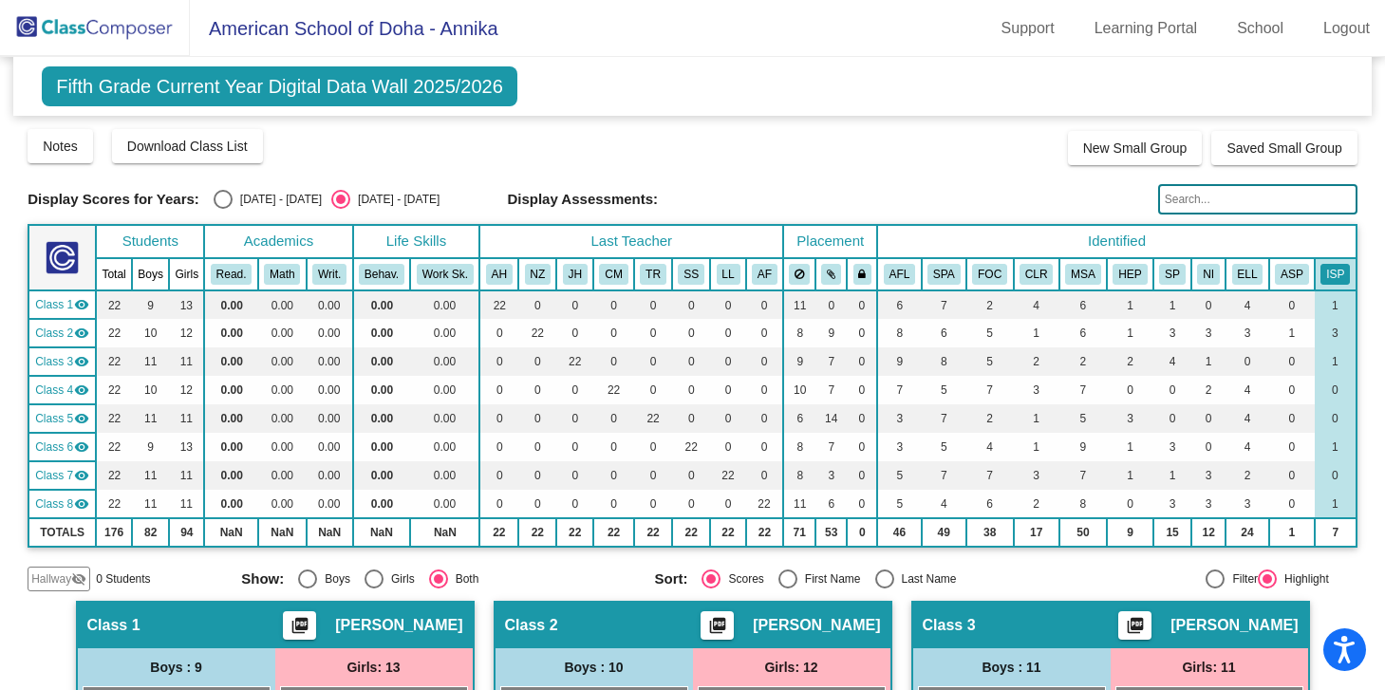
scroll to position [502, 0]
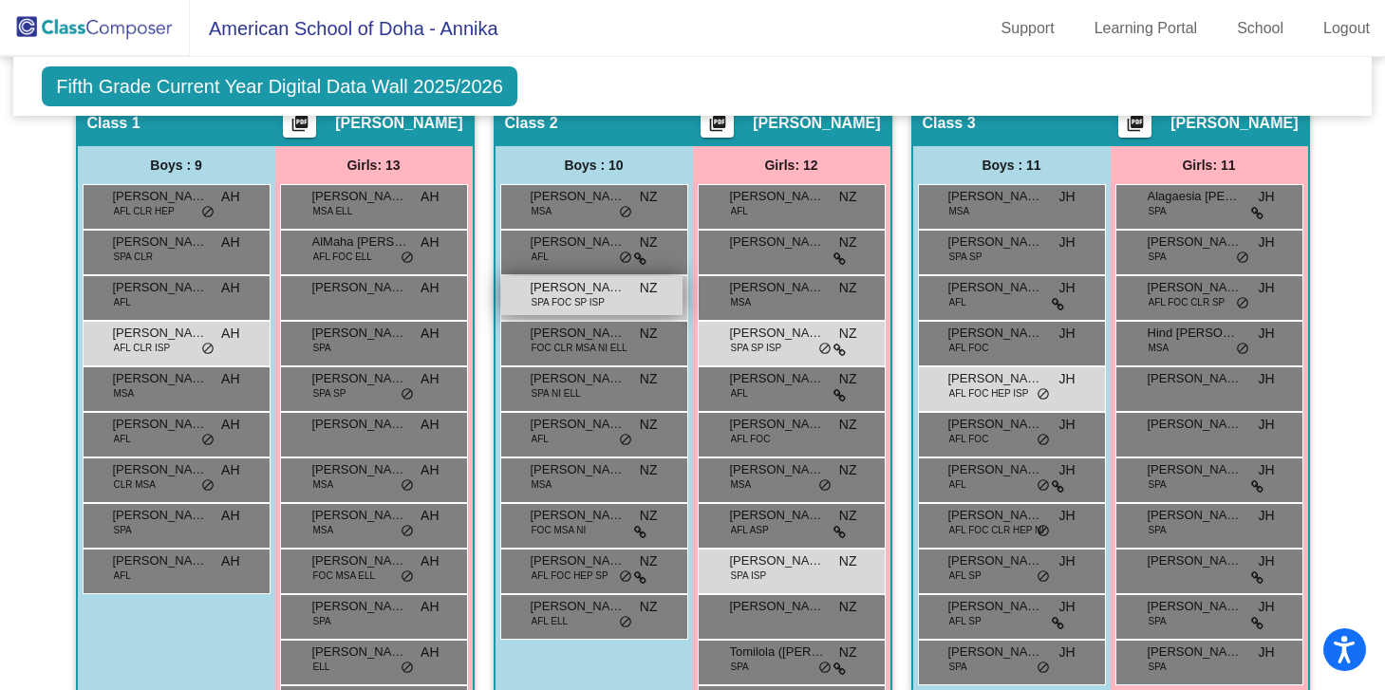
click at [594, 292] on span "[PERSON_NAME] [PERSON_NAME]" at bounding box center [578, 287] width 95 height 19
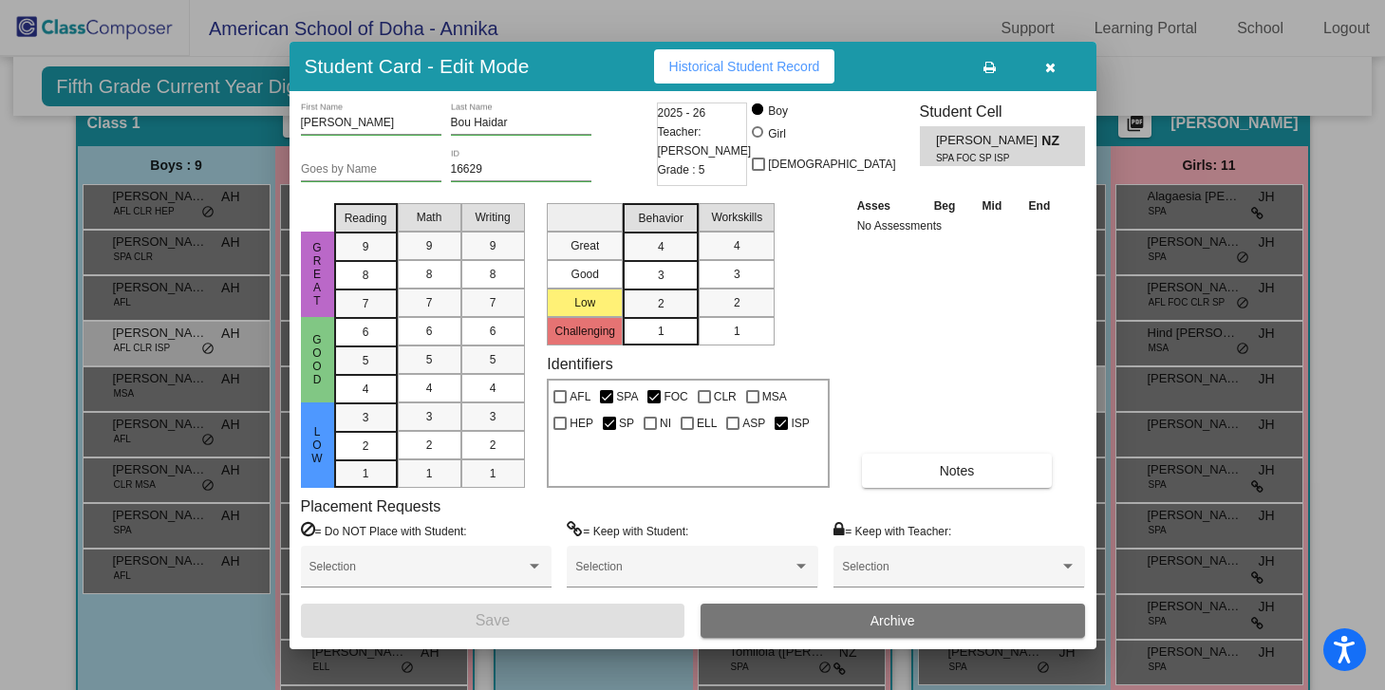
scroll to position [0, 0]
click at [759, 66] on span "Historical Student Record" at bounding box center [744, 66] width 151 height 15
click at [1054, 66] on icon "button" at bounding box center [1050, 67] width 10 height 13
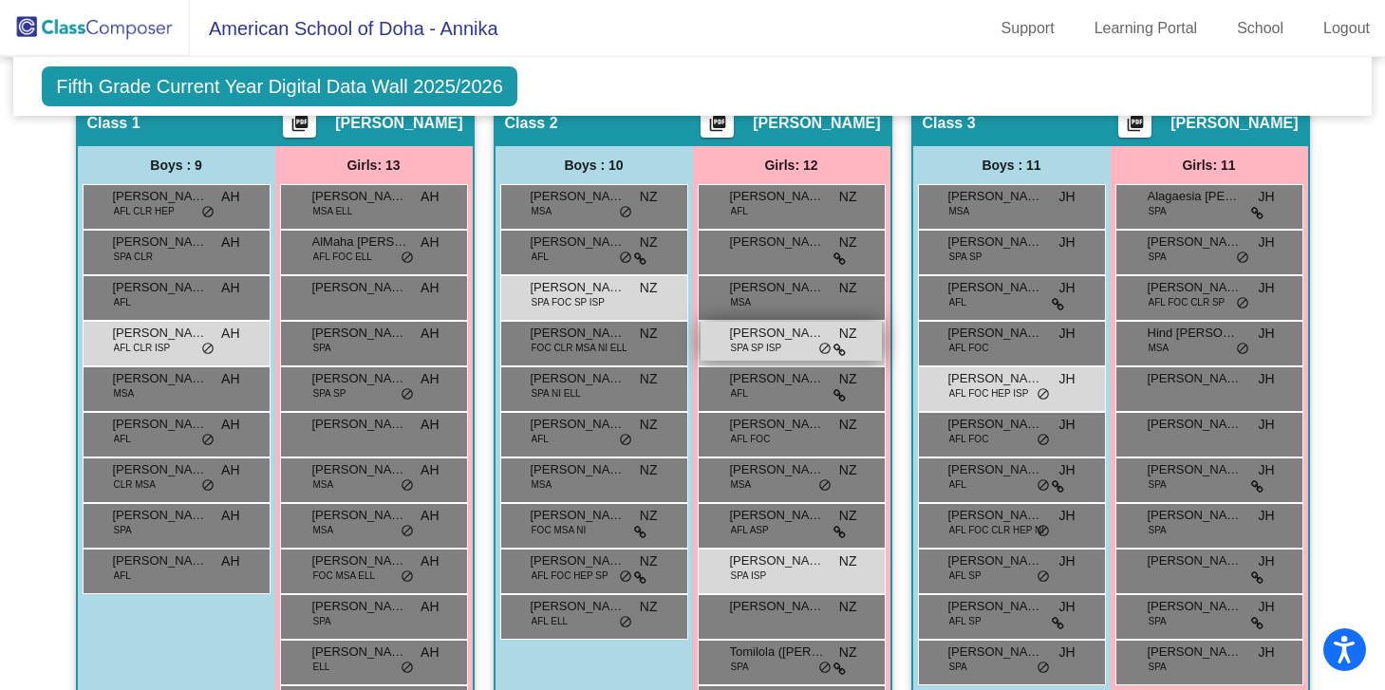
click at [758, 337] on span "[PERSON_NAME]" at bounding box center [777, 333] width 95 height 19
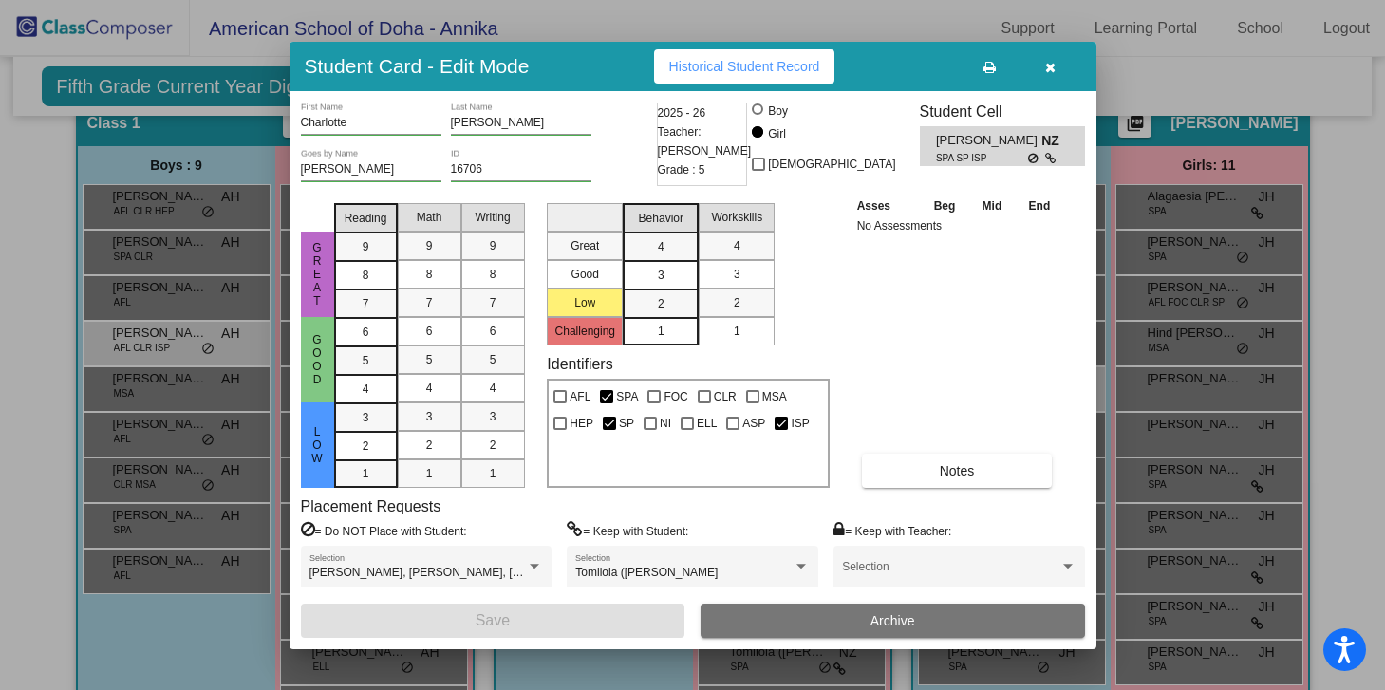
click at [724, 75] on button "Historical Student Record" at bounding box center [744, 66] width 181 height 34
click at [1058, 70] on button "button" at bounding box center [1051, 66] width 61 height 34
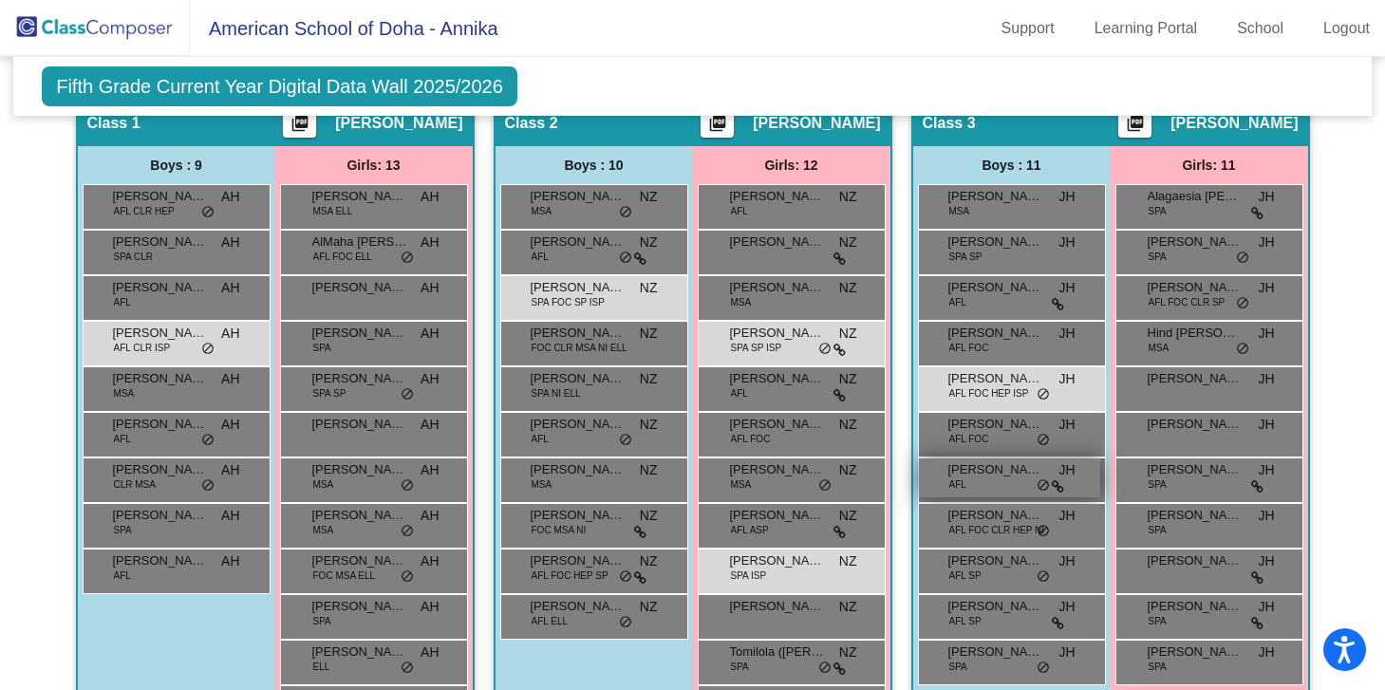
scroll to position [552, 0]
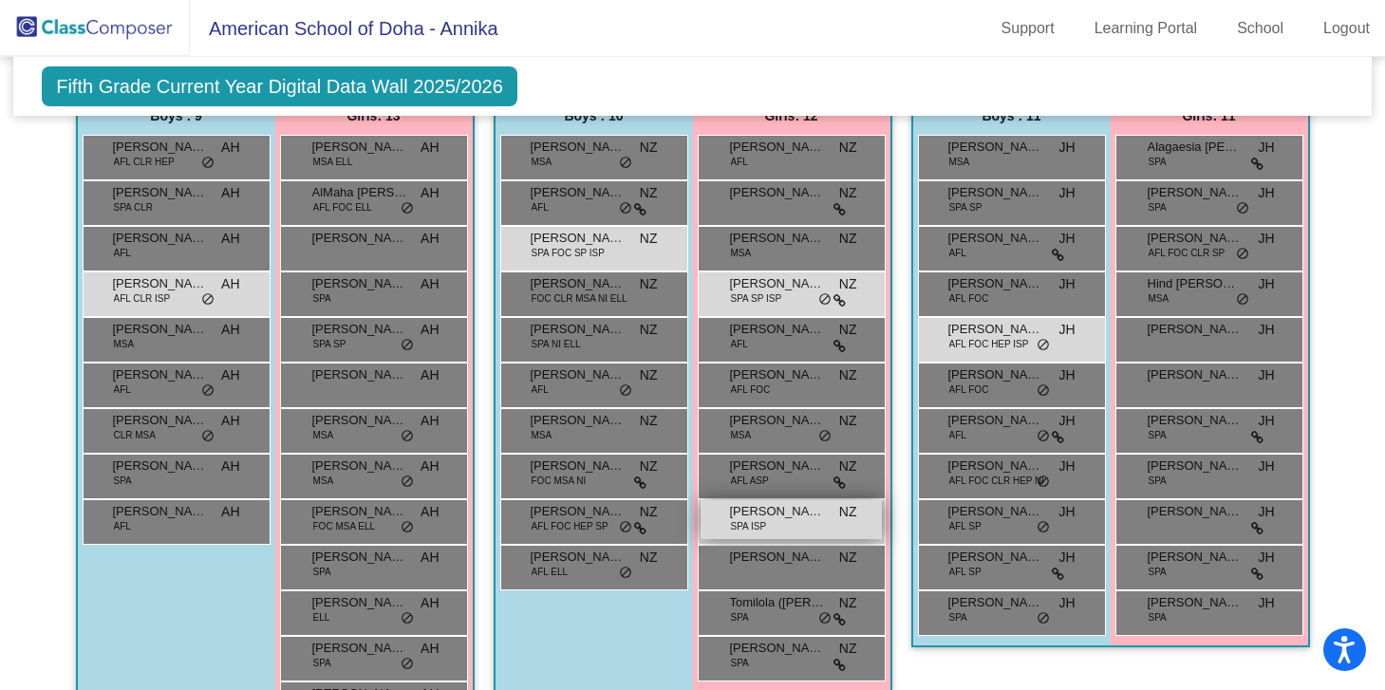
click at [779, 523] on div "[PERSON_NAME] SPA ISP NZ lock do_not_disturb_alt" at bounding box center [791, 519] width 181 height 39
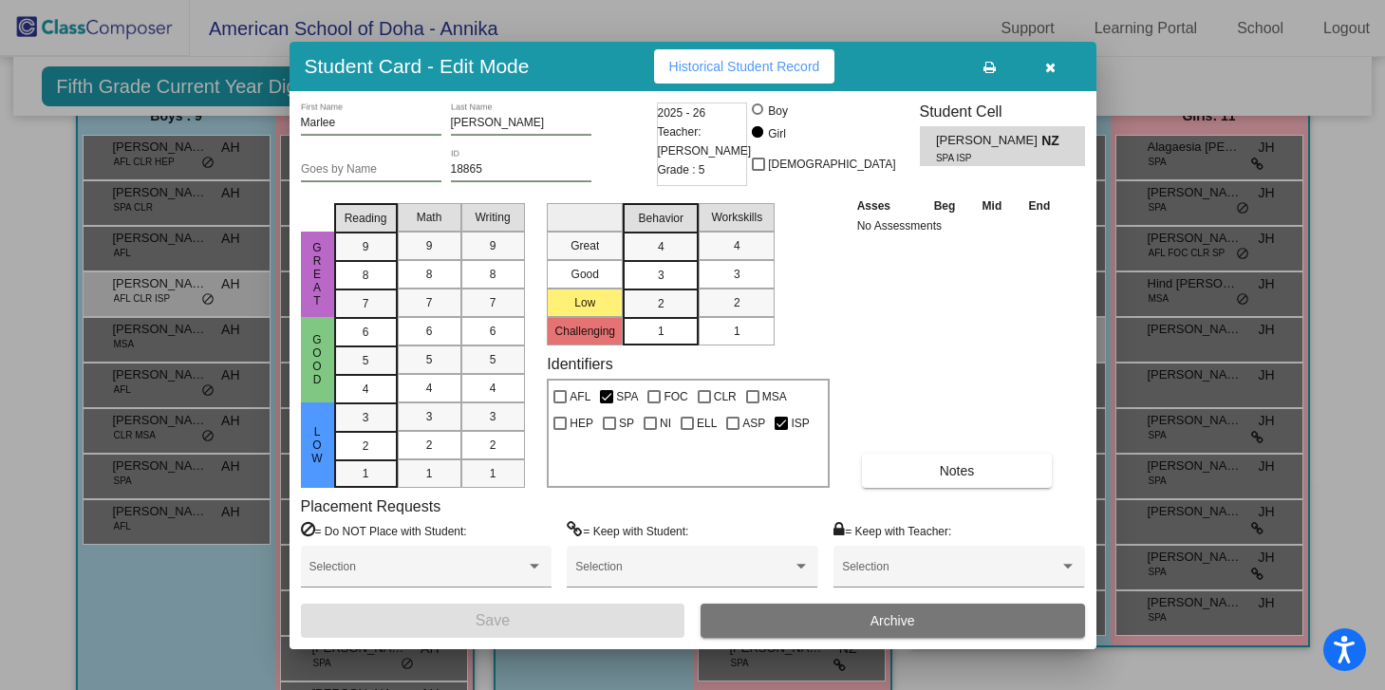
scroll to position [0, 0]
click at [716, 64] on span "Historical Student Record" at bounding box center [744, 66] width 151 height 15
click at [1049, 67] on icon "button" at bounding box center [1050, 67] width 10 height 13
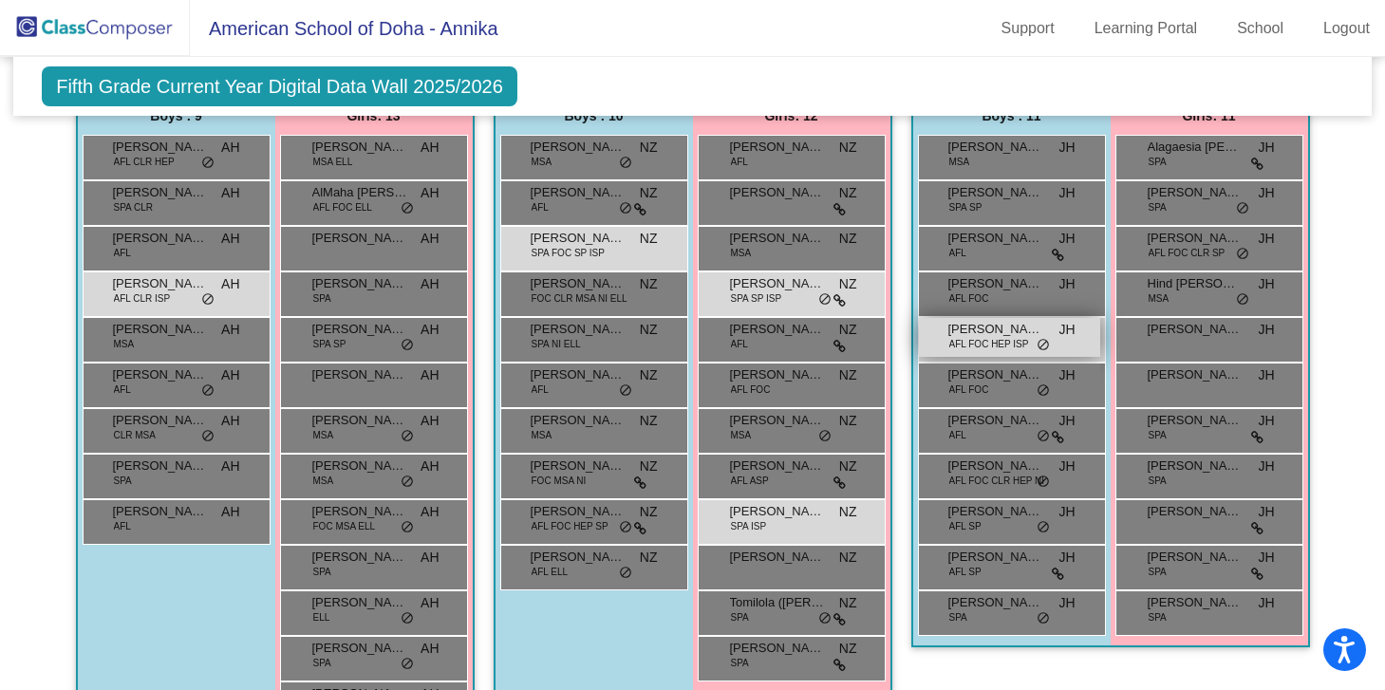
click at [969, 343] on span "AFL FOC HEP ISP" at bounding box center [990, 344] width 80 height 14
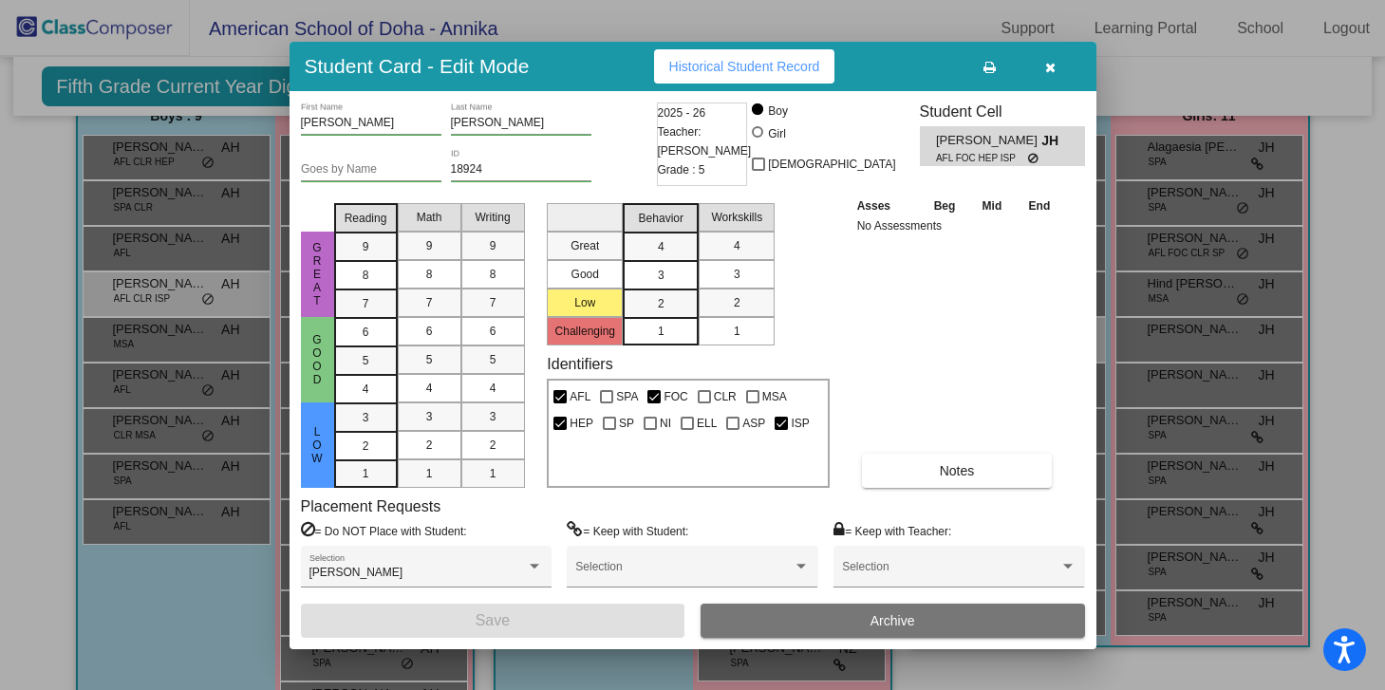
click at [715, 64] on span "Historical Student Record" at bounding box center [744, 66] width 151 height 15
click at [1053, 69] on icon "button" at bounding box center [1050, 67] width 10 height 13
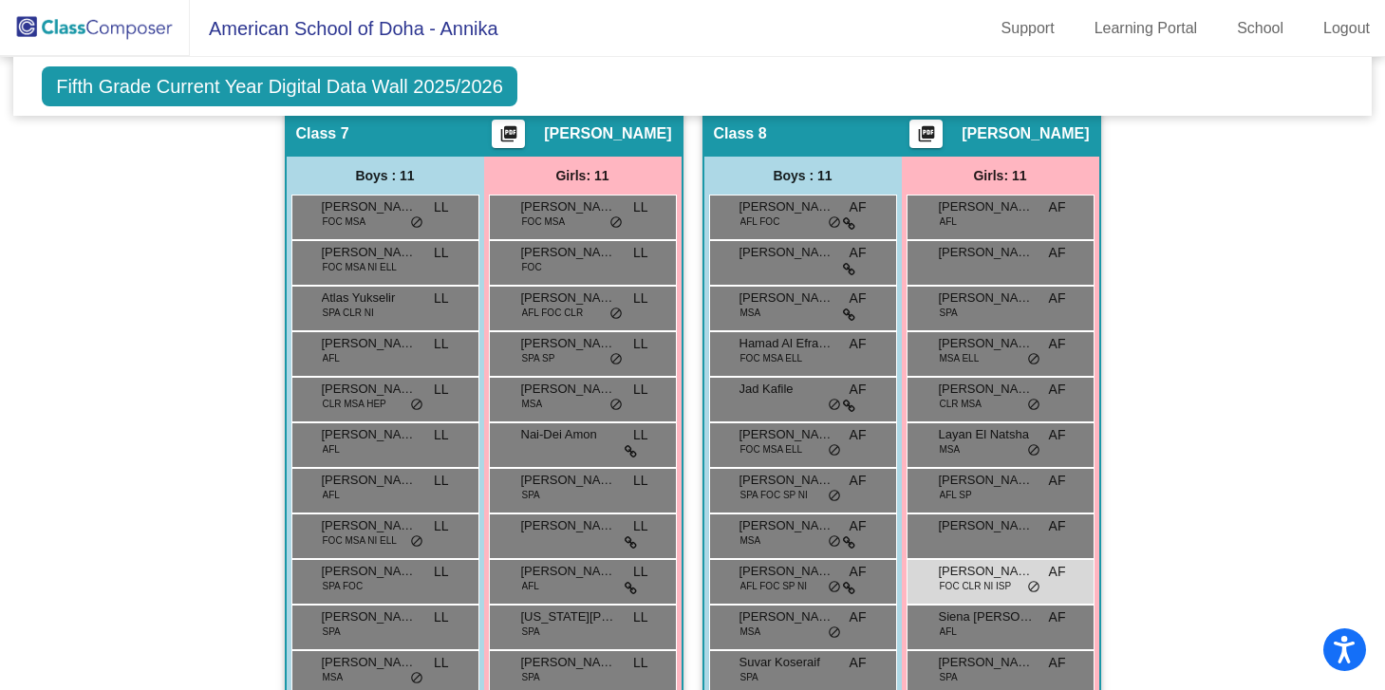
scroll to position [1944, 0]
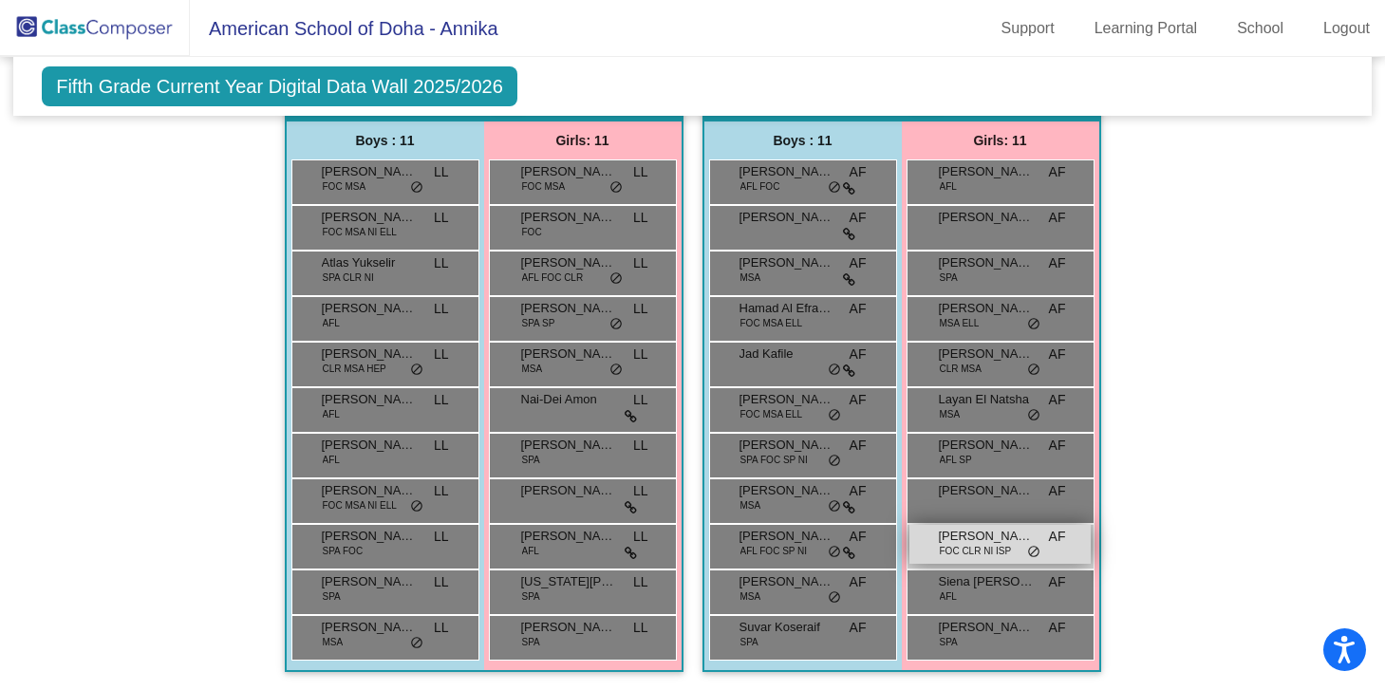
click at [968, 547] on span "FOC CLR NI ISP" at bounding box center [976, 551] width 72 height 14
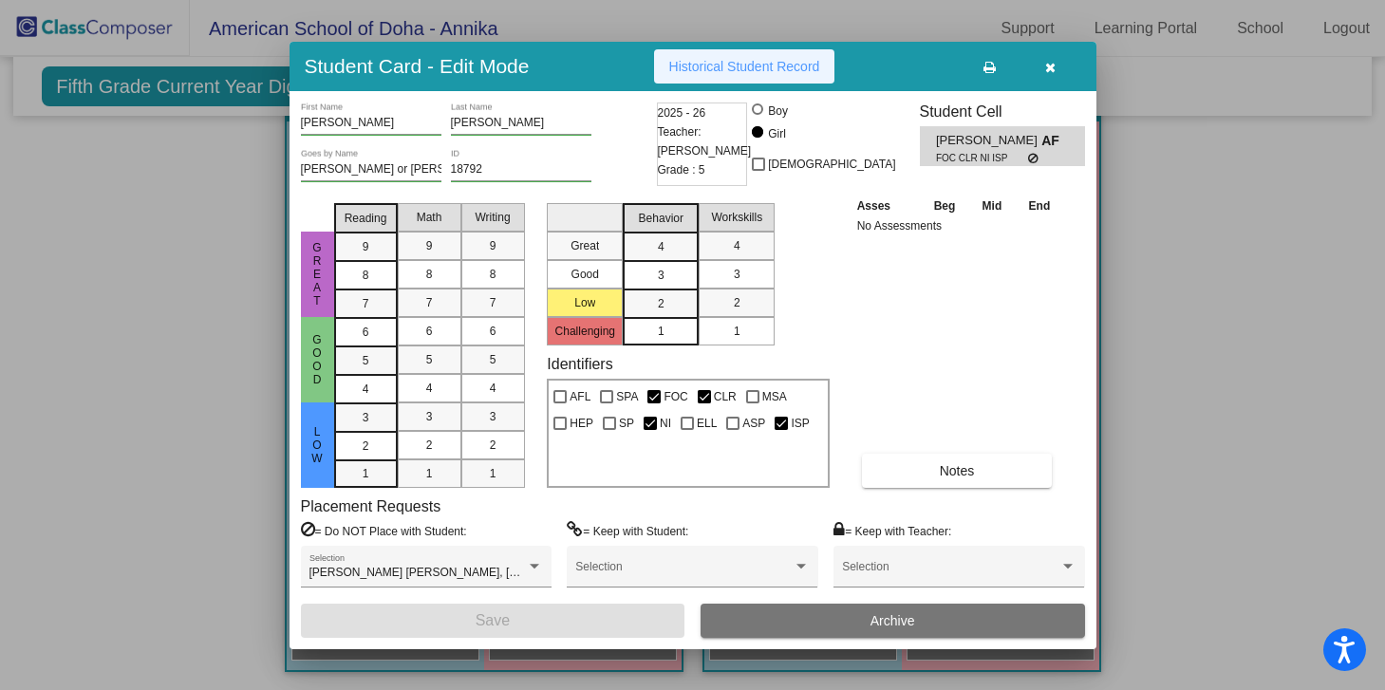
click at [726, 73] on button "Historical Student Record" at bounding box center [744, 66] width 181 height 34
click at [1050, 69] on icon "button" at bounding box center [1050, 67] width 10 height 13
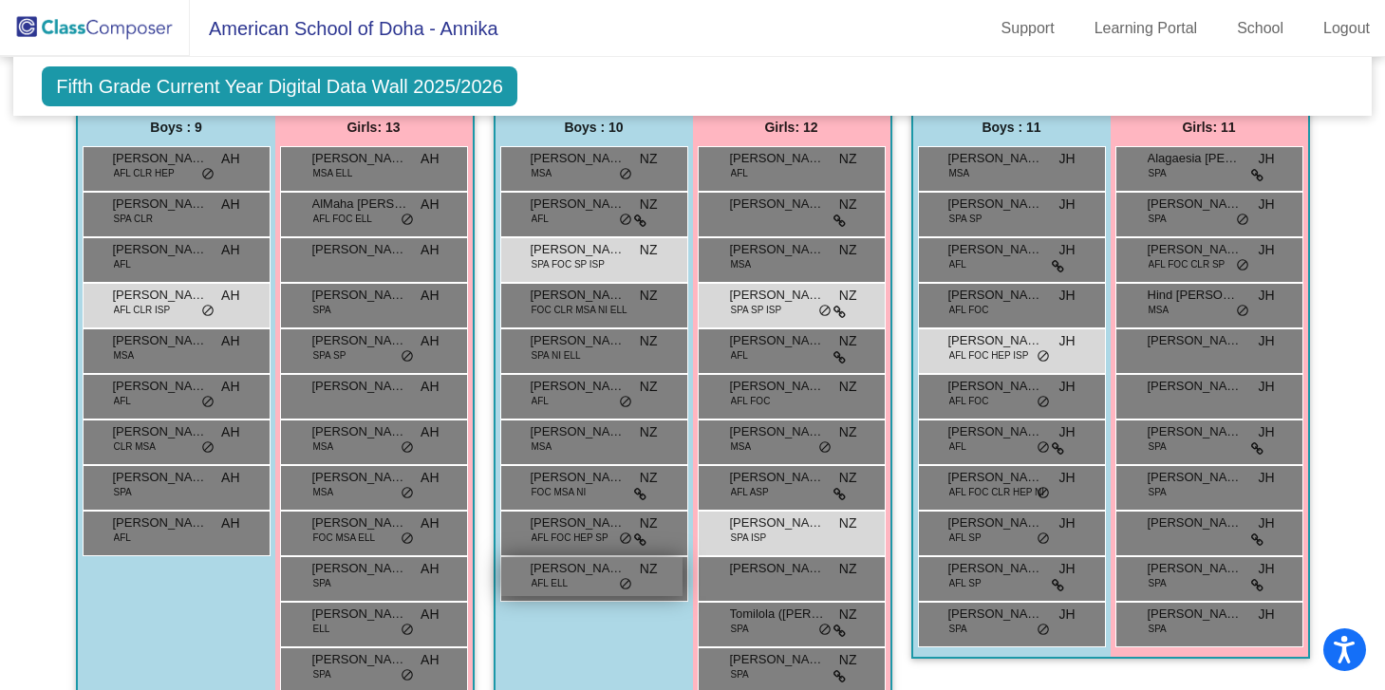
scroll to position [537, 0]
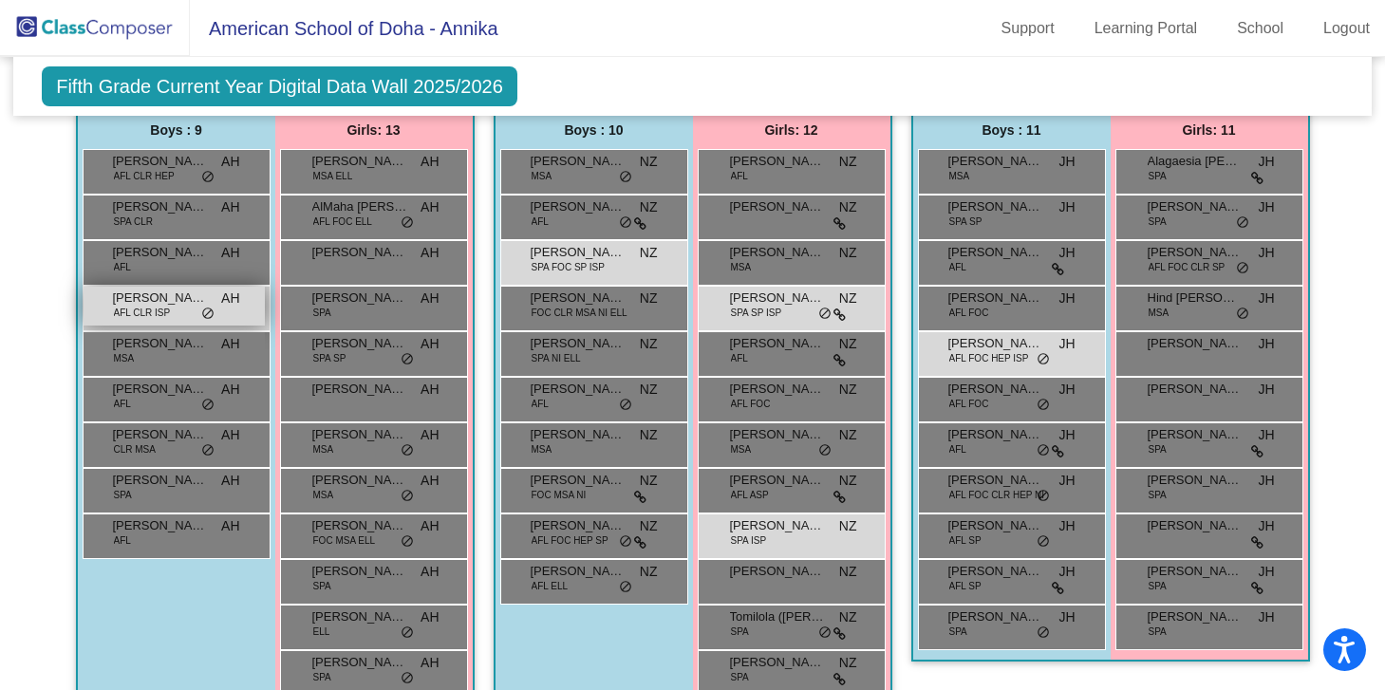
click at [153, 310] on span "AFL CLR ISP" at bounding box center [142, 313] width 57 height 14
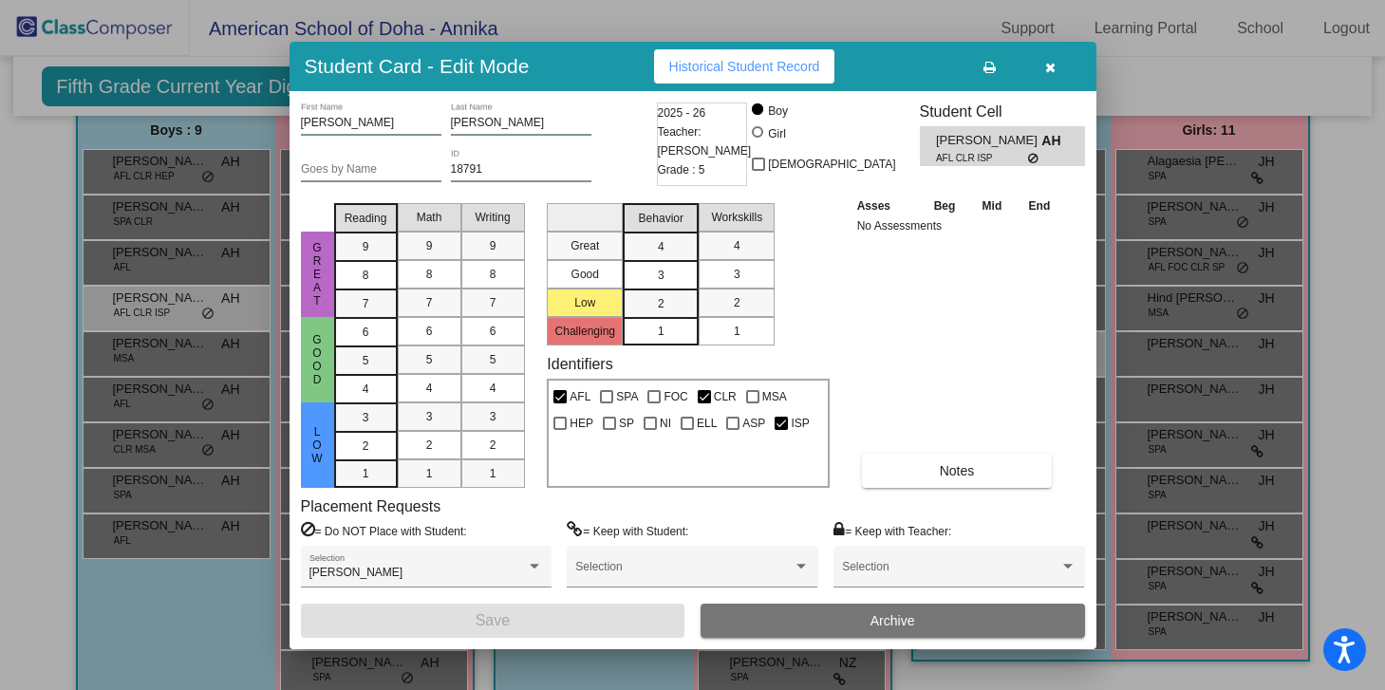
click at [736, 73] on span "Historical Student Record" at bounding box center [744, 66] width 151 height 15
click at [1045, 70] on icon "button" at bounding box center [1050, 67] width 10 height 13
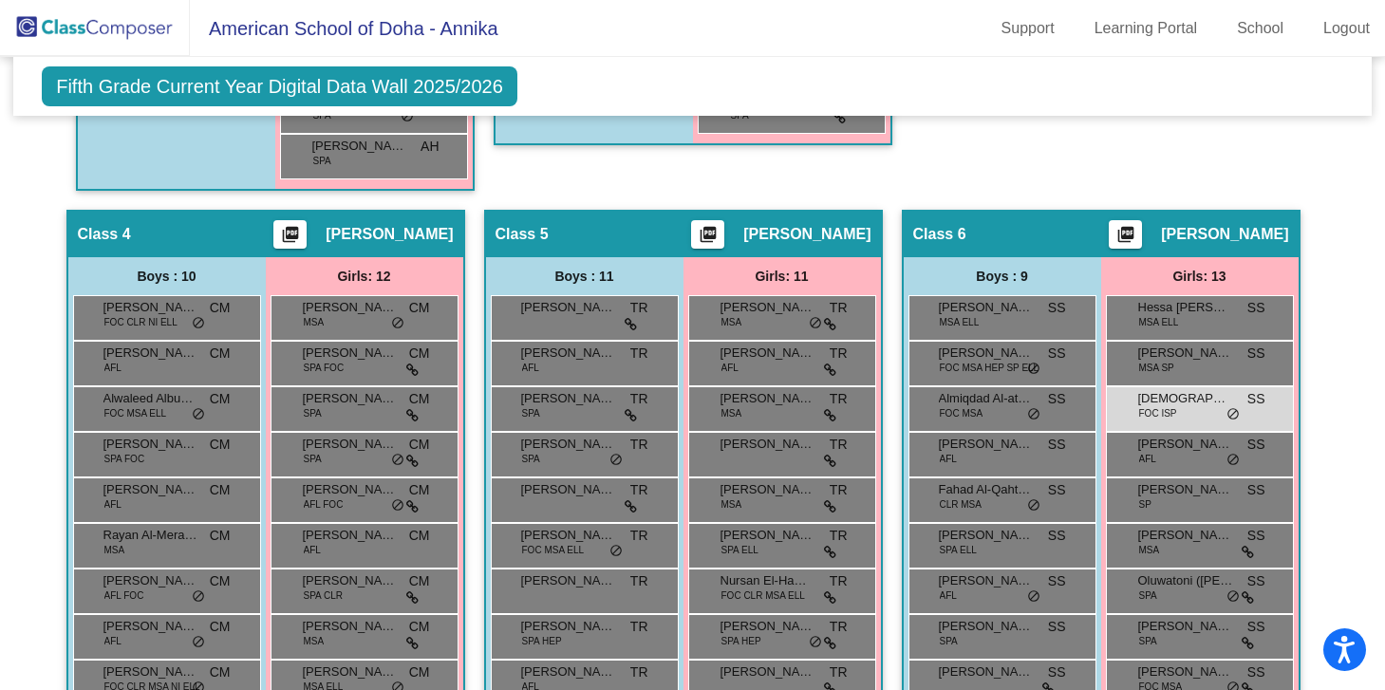
scroll to position [1007, 0]
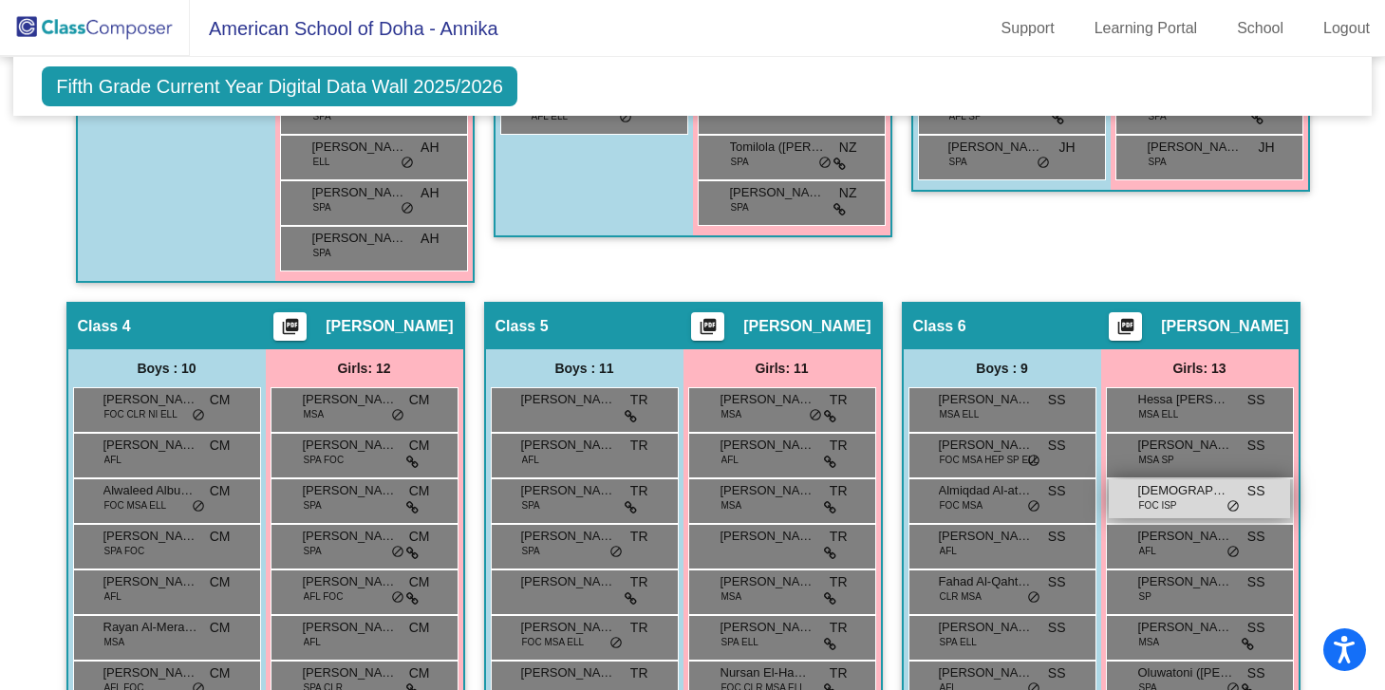
click at [1176, 512] on div "[PERSON_NAME] FOC ISP SS lock do_not_disturb_alt" at bounding box center [1199, 499] width 181 height 39
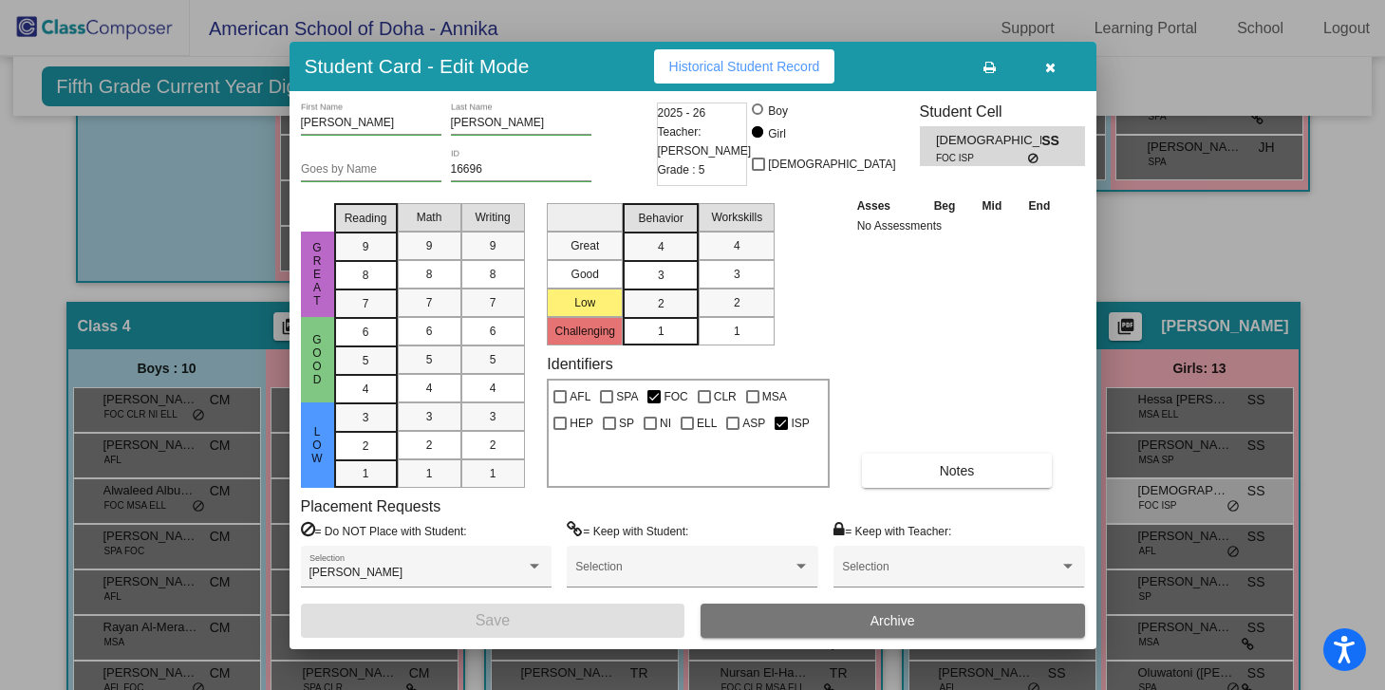
click at [722, 66] on span "Historical Student Record" at bounding box center [744, 66] width 151 height 15
